Goal: Task Accomplishment & Management: Manage account settings

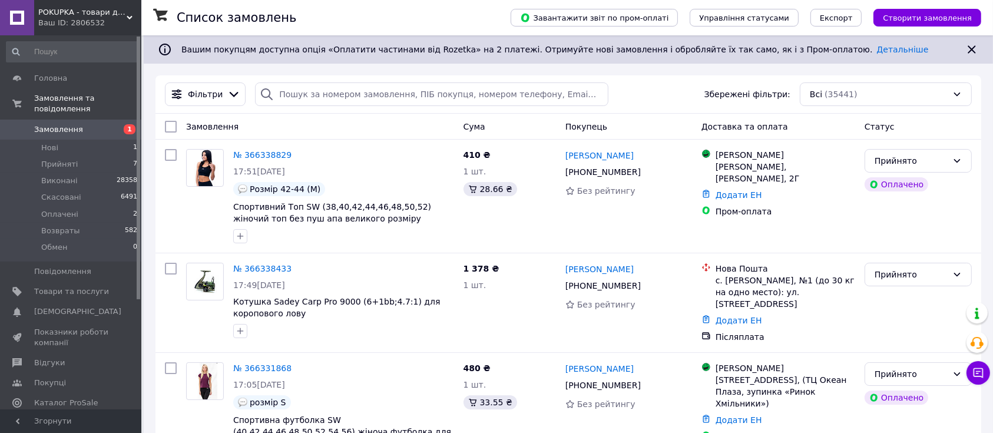
click at [667, 97] on div "Фільтри Збережені фільтри: Всі (35441)" at bounding box center [568, 94] width 816 height 24
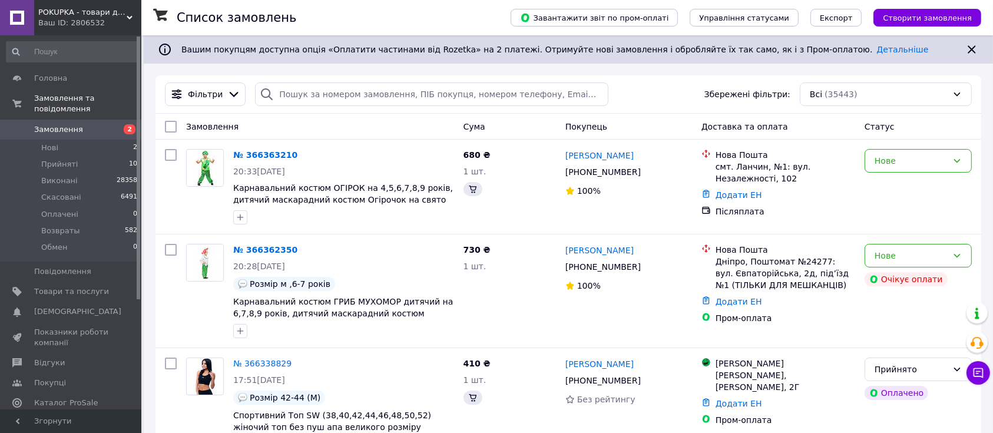
click at [85, 124] on span "Замовлення" at bounding box center [71, 129] width 75 height 11
click at [952, 263] on div "Нове" at bounding box center [917, 256] width 107 height 24
click at [946, 281] on li "Прийнято" at bounding box center [918, 280] width 106 height 21
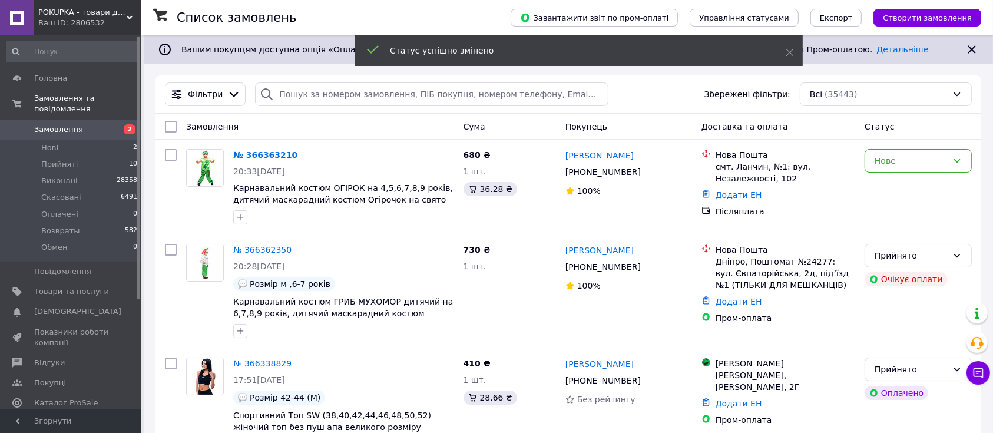
click at [932, 164] on div "Нове" at bounding box center [910, 160] width 73 height 13
click at [904, 187] on li "Прийнято" at bounding box center [918, 185] width 106 height 21
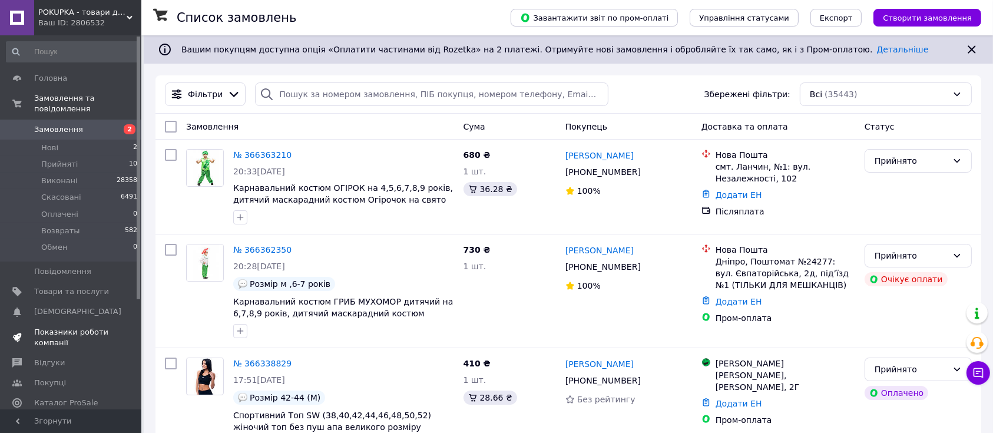
click at [104, 327] on span "Показники роботи компанії" at bounding box center [71, 337] width 75 height 21
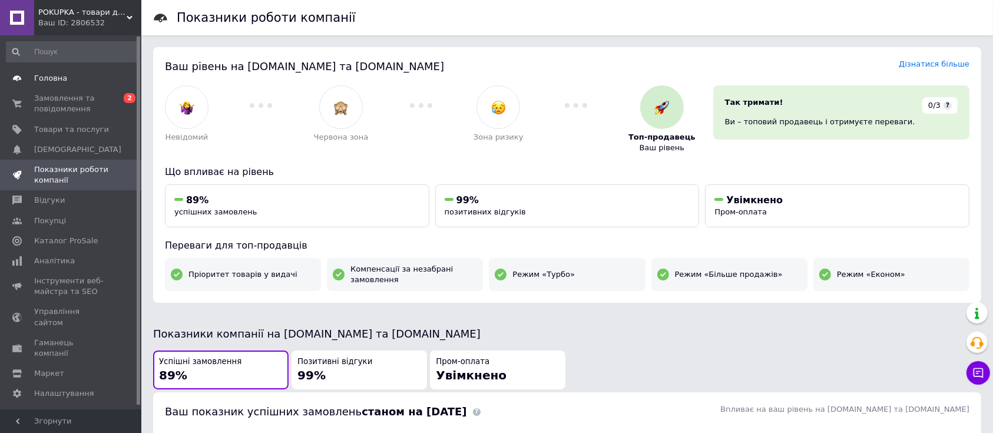
click at [84, 79] on span "Головна" at bounding box center [71, 78] width 75 height 11
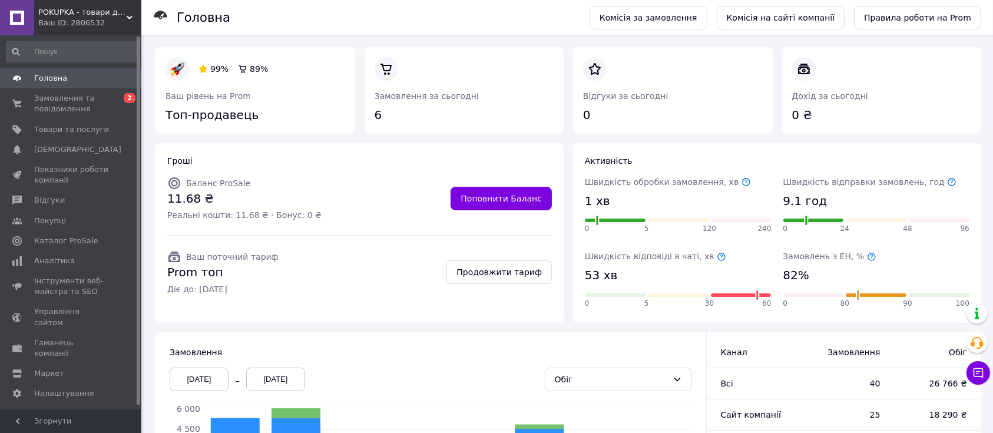
click at [70, 78] on span "Головна" at bounding box center [71, 78] width 75 height 11
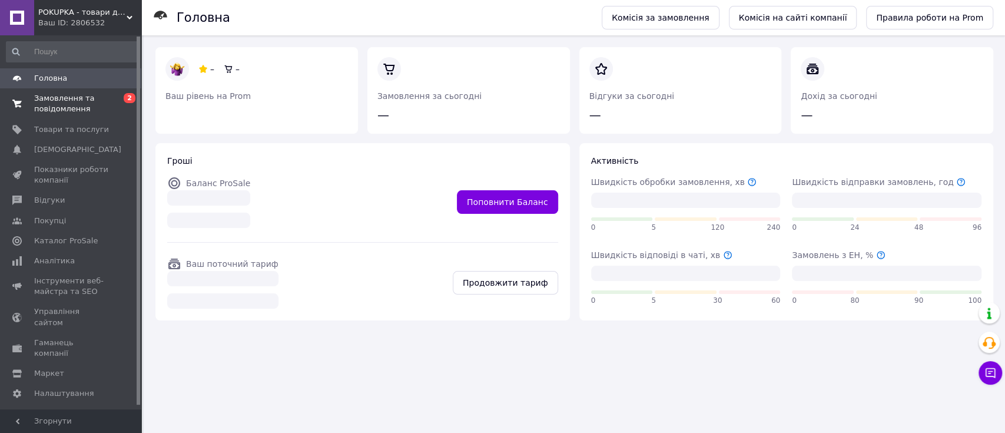
click at [77, 104] on span "Замовлення та повідомлення" at bounding box center [71, 103] width 75 height 21
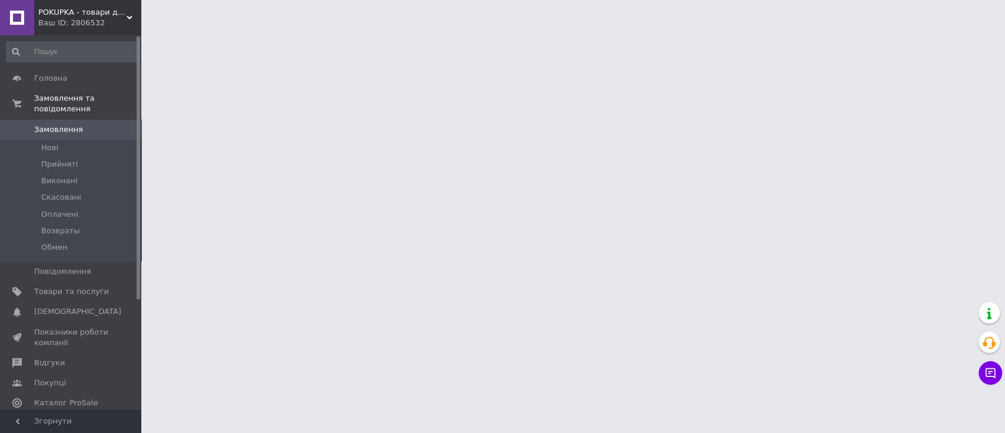
click at [268, 29] on html "POKUPKA - товари для всієї родини Ваш ID: 2806532 Сайт POKUPKA - товари для всі…" at bounding box center [502, 14] width 1005 height 29
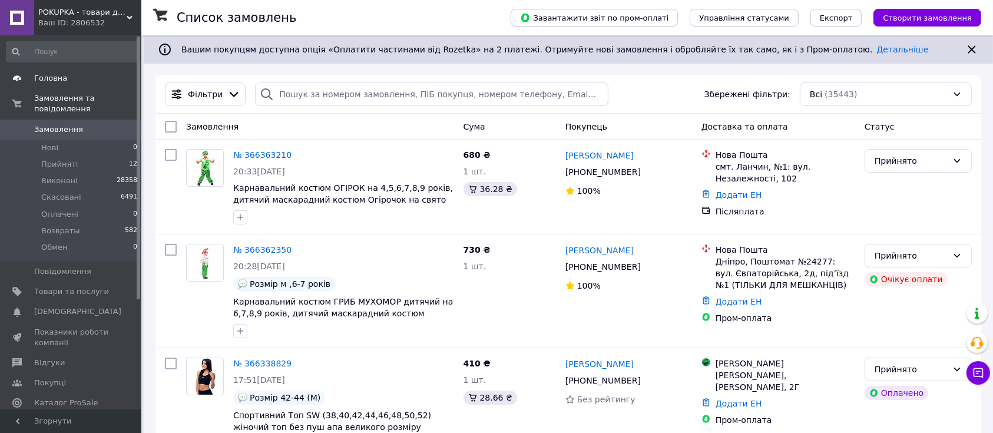
click at [87, 85] on link "Головна" at bounding box center [72, 78] width 144 height 20
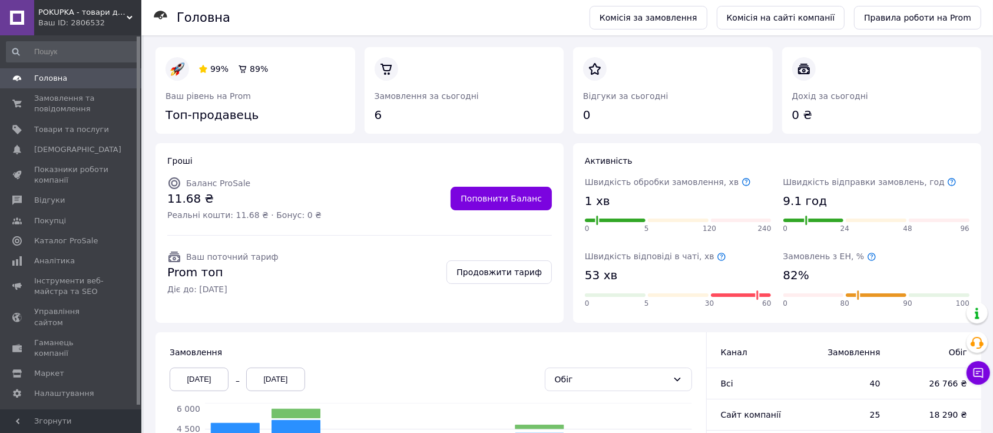
click at [566, 197] on div "Гроші Баланс ProSale 11.68 ₴ Реальні кошти: 11.68 ₴ · Бонус: 0 ₴ Поповнити Бала…" at bounding box center [359, 232] width 417 height 189
click at [120, 102] on span "0 0" at bounding box center [125, 103] width 32 height 21
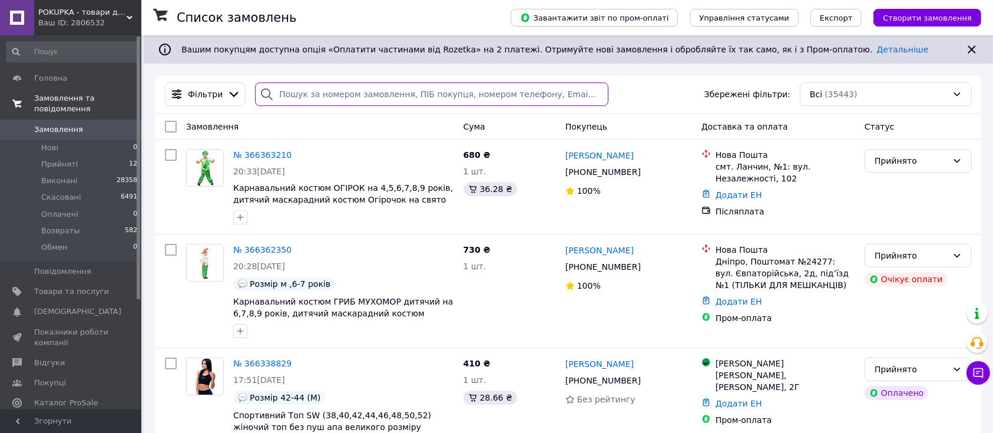
click at [361, 98] on input "search" at bounding box center [431, 94] width 353 height 24
paste input "+380686612940"
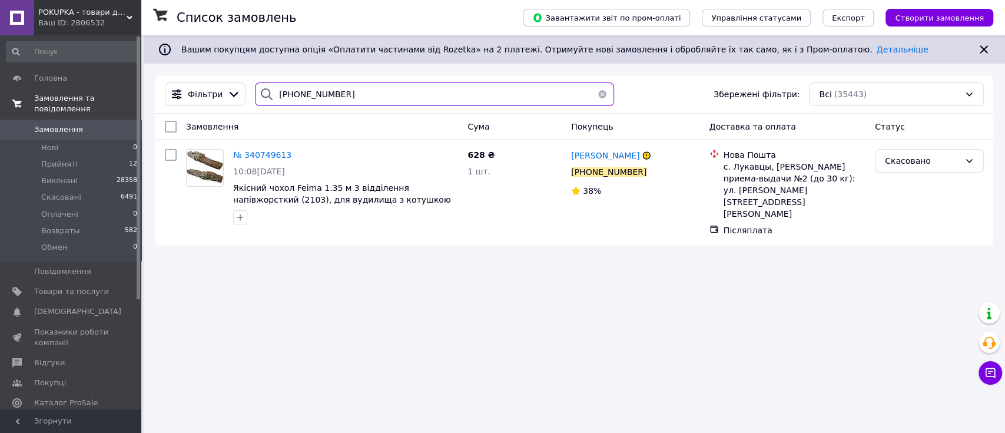
type input "+380686612940"
click at [554, 325] on div "Список замовлень Завантажити звіт по пром-оплаті Управління статусами Експорт С…" at bounding box center [574, 216] width 861 height 433
click at [598, 94] on button "button" at bounding box center [603, 94] width 24 height 24
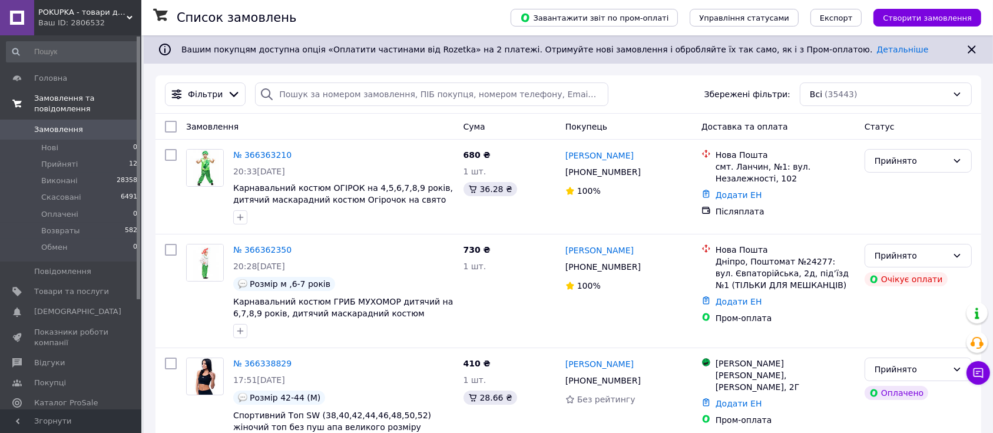
click at [671, 104] on div "Фільтри Збережені фільтри: Всі (35443)" at bounding box center [568, 94] width 816 height 24
click at [685, 93] on div "Фільтри Збережені фільтри: Всі (35443)" at bounding box center [568, 94] width 816 height 24
